Goal: Task Accomplishment & Management: Complete application form

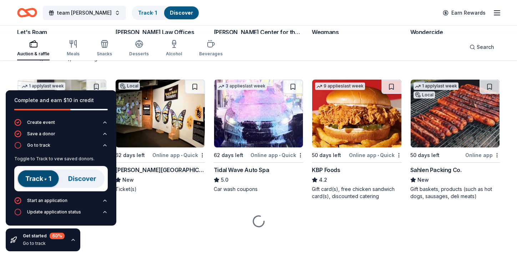
scroll to position [29, 0]
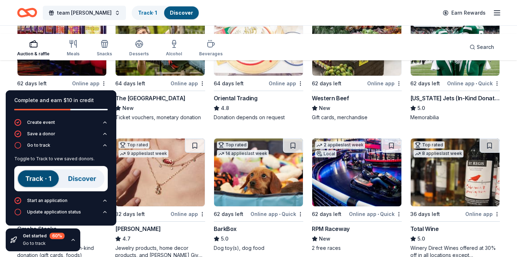
scroll to position [124, 0]
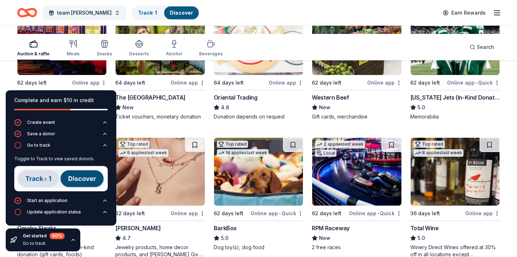
click at [342, 75] on img at bounding box center [356, 41] width 89 height 68
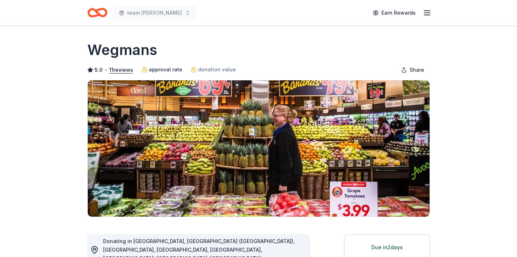
click at [182, 75] on div "approval rate" at bounding box center [162, 69] width 41 height 9
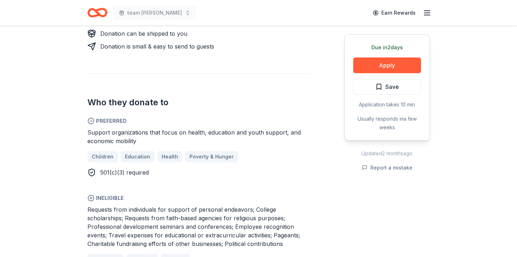
scroll to position [372, 0]
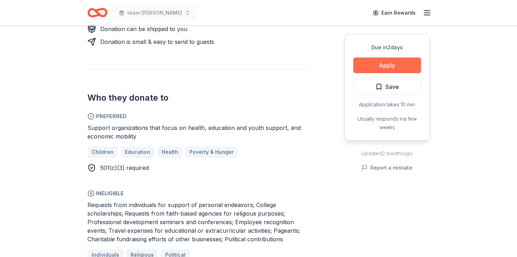
click at [353, 73] on button "Apply" at bounding box center [387, 65] width 68 height 16
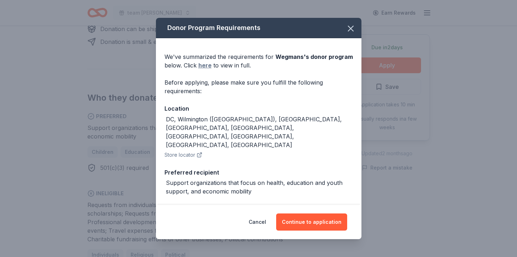
click at [198, 70] on link "here" at bounding box center [204, 65] width 13 height 9
click at [330, 213] on button "Continue to application" at bounding box center [311, 221] width 71 height 17
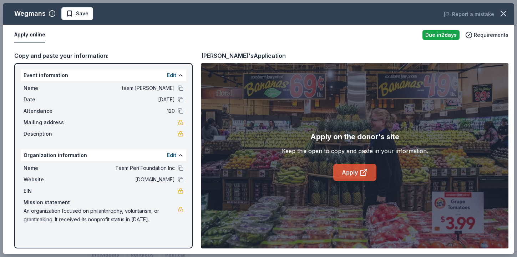
click at [339, 181] on link "Apply" at bounding box center [354, 172] width 43 height 17
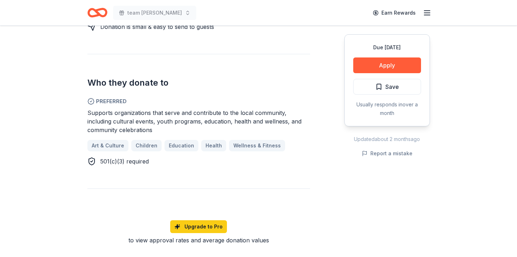
scroll to position [384, 0]
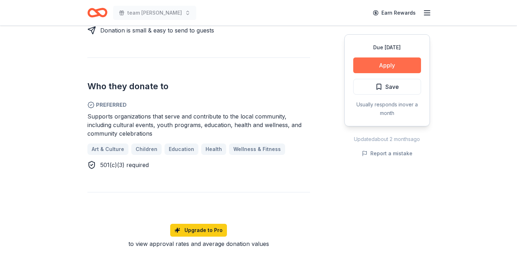
click at [353, 73] on button "Apply" at bounding box center [387, 65] width 68 height 16
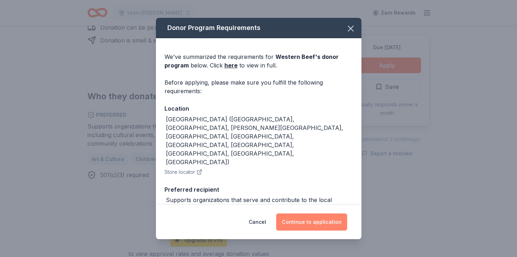
click at [323, 213] on button "Continue to application" at bounding box center [311, 221] width 71 height 17
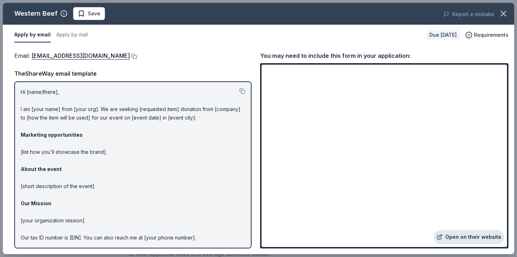
click at [434, 230] on link "Open on their website" at bounding box center [469, 237] width 70 height 14
